Goal: Check status: Check status

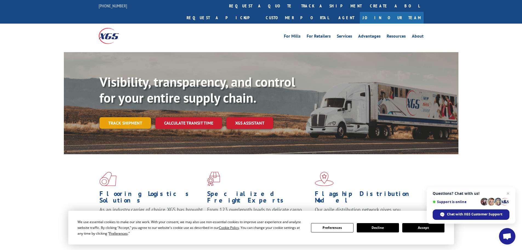
click at [133, 117] on link "Track shipment" at bounding box center [126, 123] width 52 height 12
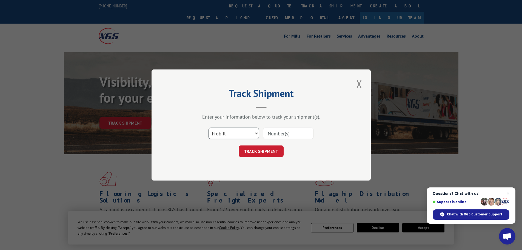
click at [251, 133] on select "Select category... Probill BOL PO" at bounding box center [234, 134] width 50 height 12
select select "po"
click at [209, 128] on select "Select category... Probill BOL PO" at bounding box center [234, 134] width 50 height 12
drag, startPoint x: 302, startPoint y: 128, endPoint x: 296, endPoint y: 133, distance: 7.6
click at [297, 132] on input at bounding box center [288, 134] width 50 height 12
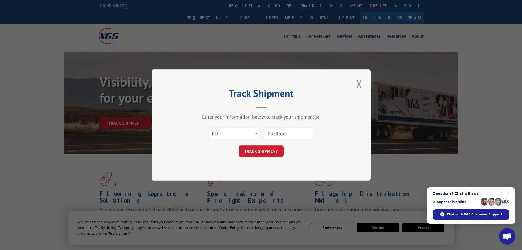
type input "03519330"
click button "TRACK SHIPMENT" at bounding box center [261, 151] width 45 height 12
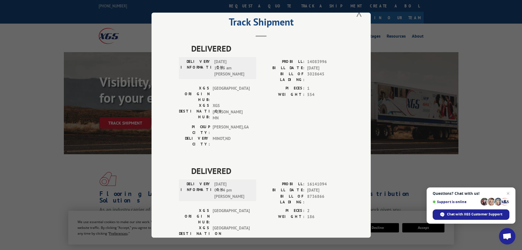
scroll to position [9, 0]
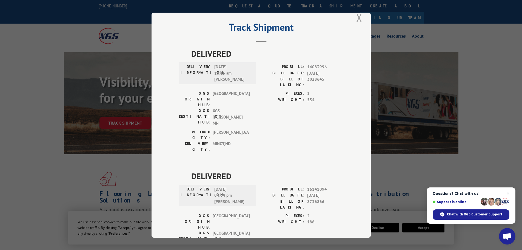
click at [356, 18] on button "Close modal" at bounding box center [359, 17] width 9 height 15
